Goal: Information Seeking & Learning: Check status

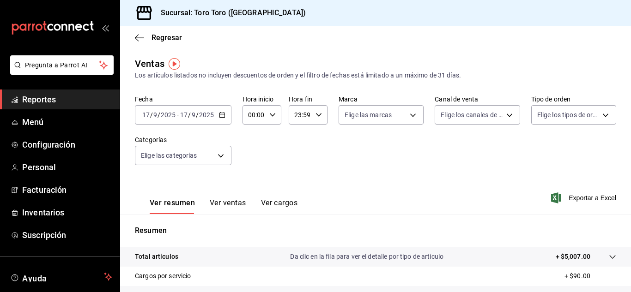
click at [224, 115] on icon "button" at bounding box center [222, 115] width 6 height 6
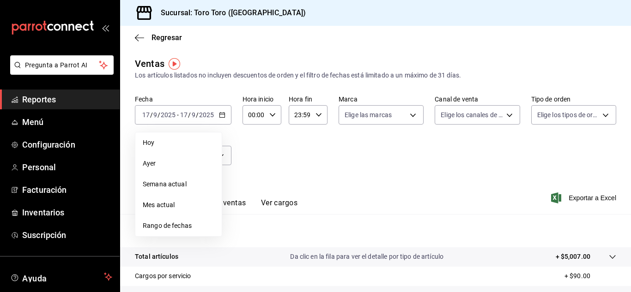
click at [178, 169] on li "Ayer" at bounding box center [178, 163] width 86 height 21
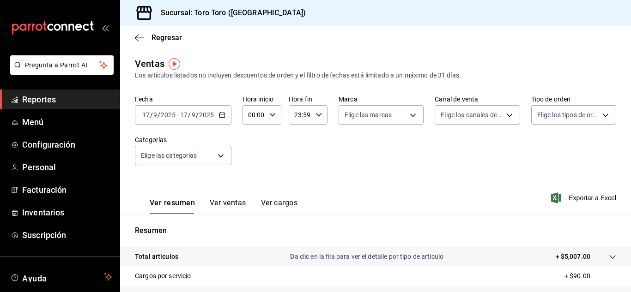
click at [228, 210] on button "Ver ventas" at bounding box center [228, 207] width 36 height 16
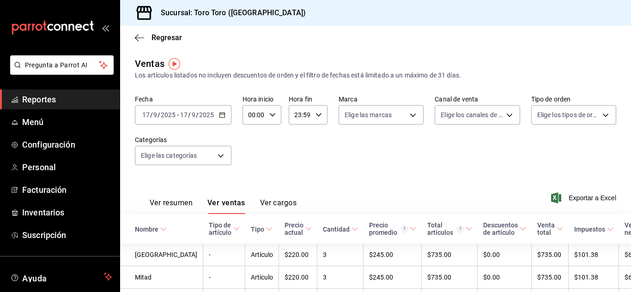
click at [219, 118] on \(Stroke\) "button" at bounding box center [222, 115] width 6 height 5
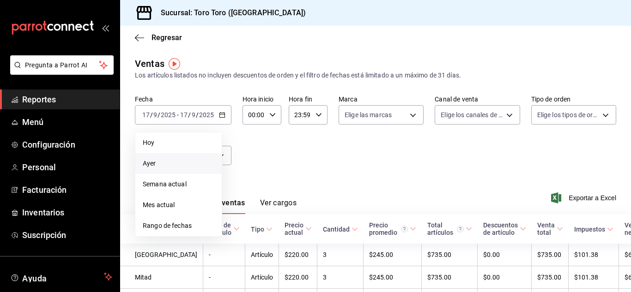
click at [177, 166] on span "Ayer" at bounding box center [179, 164] width 72 height 10
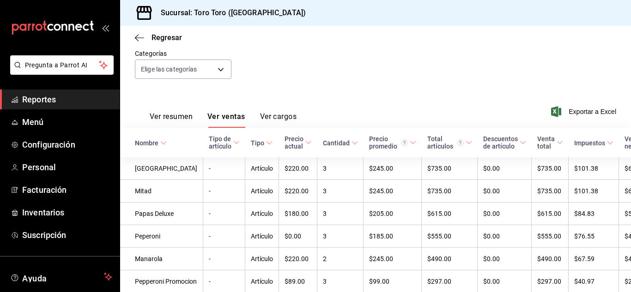
scroll to position [92, 0]
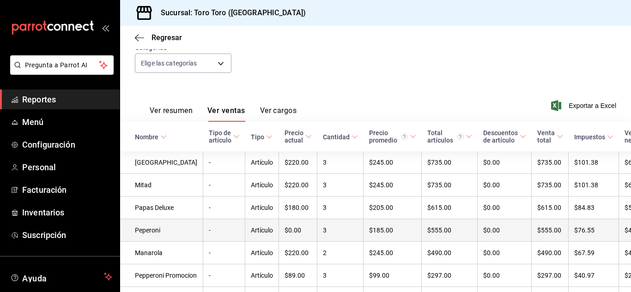
click at [317, 240] on td "3" at bounding box center [340, 230] width 46 height 23
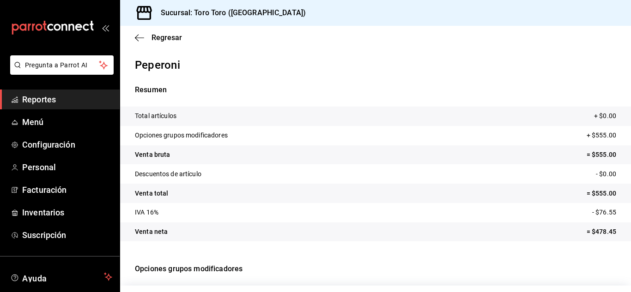
click at [177, 46] on div "Regresar" at bounding box center [375, 38] width 511 height 24
click at [175, 38] on span "Regresar" at bounding box center [166, 37] width 30 height 9
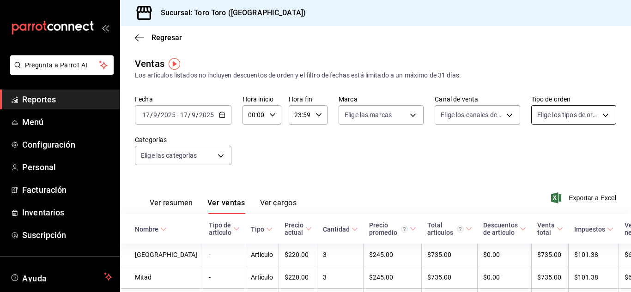
click at [601, 117] on body "Pregunta a Parrot AI Reportes Menú Configuración Personal Facturación Inventari…" at bounding box center [315, 146] width 631 height 292
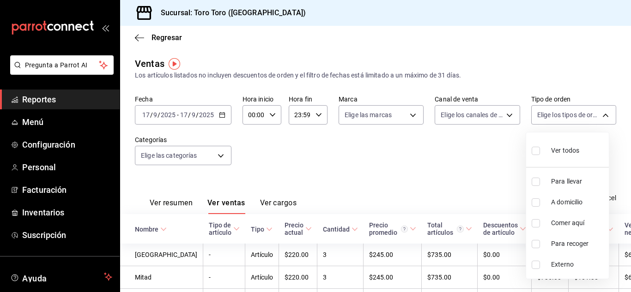
click at [536, 225] on input "checkbox" at bounding box center [535, 223] width 8 height 8
checkbox input "true"
type input "6c9ac38a-6f7a-4fff-bdb9-60f172351bd2"
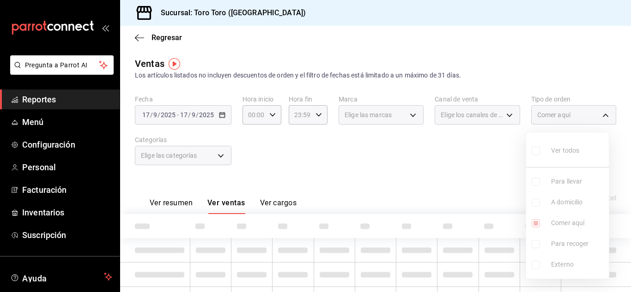
click at [429, 173] on div at bounding box center [315, 146] width 631 height 292
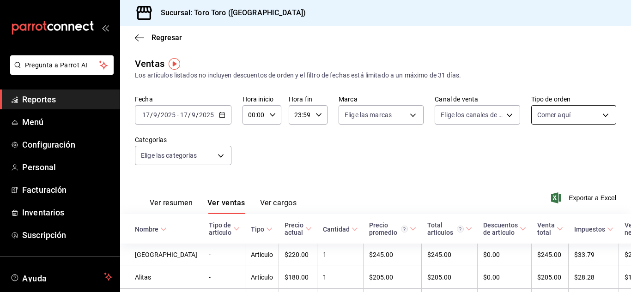
click at [579, 114] on body "Pregunta a Parrot AI Reportes Menú Configuración Personal Facturación Inventari…" at bounding box center [315, 146] width 631 height 292
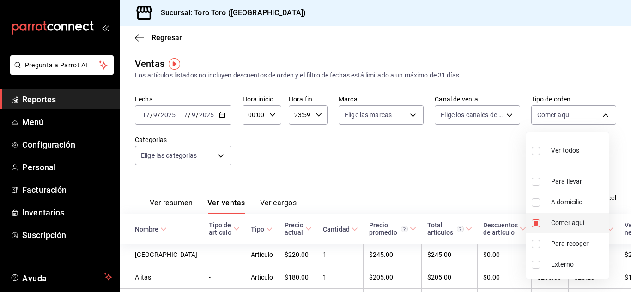
click at [532, 221] on input "checkbox" at bounding box center [535, 223] width 8 height 8
checkbox input "false"
click at [415, 168] on div at bounding box center [315, 146] width 631 height 292
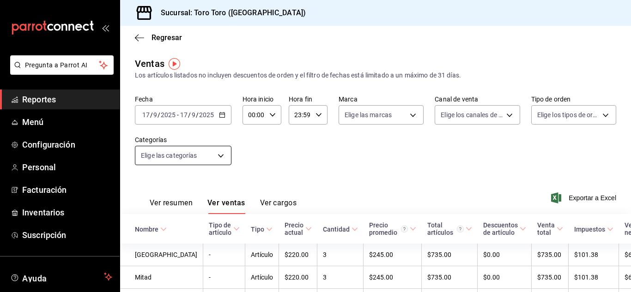
click at [227, 157] on body "Pregunta a Parrot AI Reportes Menú Configuración Personal Facturación Inventari…" at bounding box center [315, 146] width 631 height 292
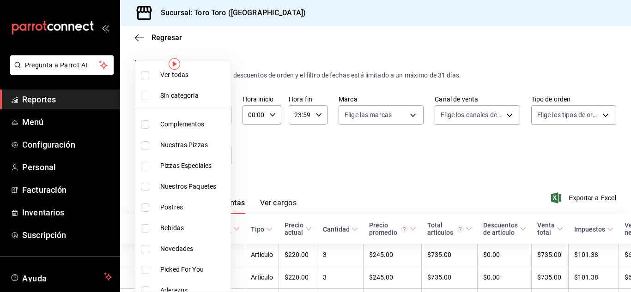
click at [158, 226] on li "Bebidas" at bounding box center [182, 228] width 95 height 21
type input "b7036455-b84b-4f87-8260-2e38ca45290f"
checkbox input "true"
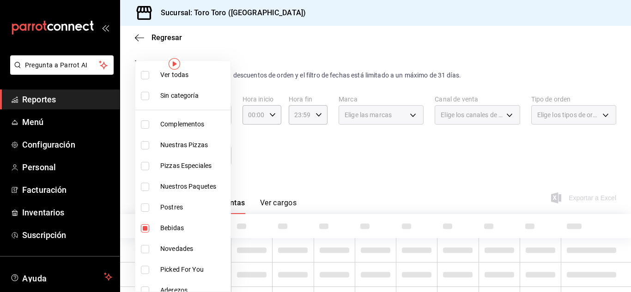
click at [267, 162] on div at bounding box center [315, 146] width 631 height 292
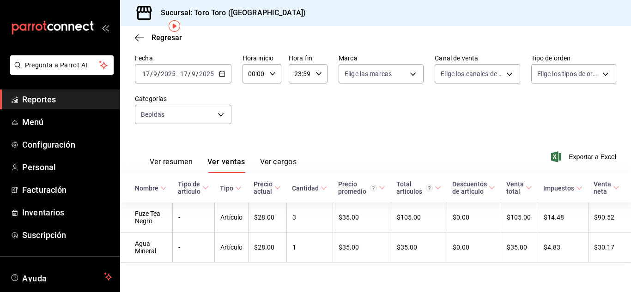
scroll to position [51, 0]
click at [220, 112] on body "Pregunta a Parrot AI Reportes Menú Configuración Personal Facturación Inventari…" at bounding box center [315, 146] width 631 height 292
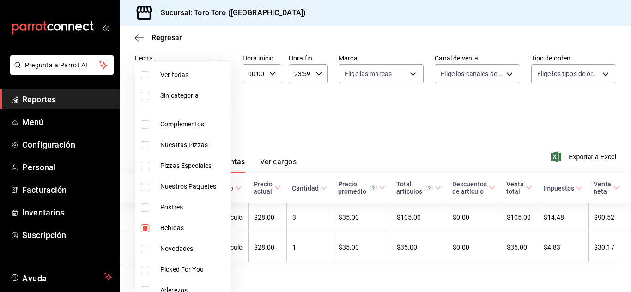
drag, startPoint x: 141, startPoint y: 227, endPoint x: 285, endPoint y: 123, distance: 178.3
click at [141, 228] on input "checkbox" at bounding box center [145, 228] width 8 height 8
checkbox input "false"
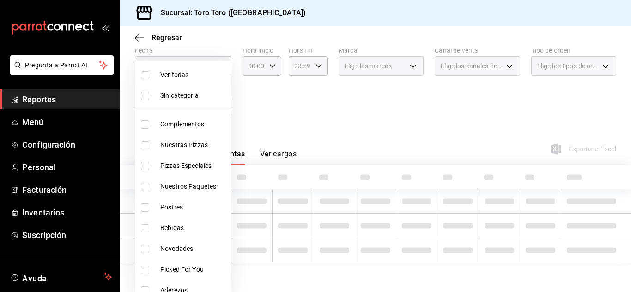
click at [314, 104] on div at bounding box center [315, 146] width 631 height 292
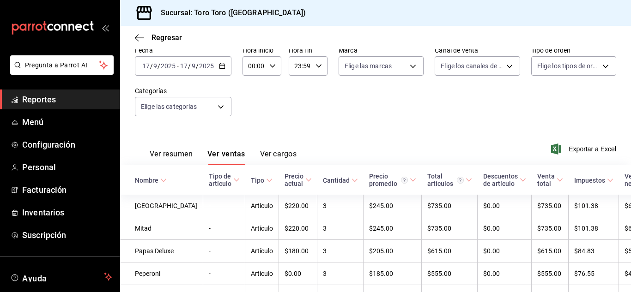
scroll to position [51, 0]
